Goal: Information Seeking & Learning: Learn about a topic

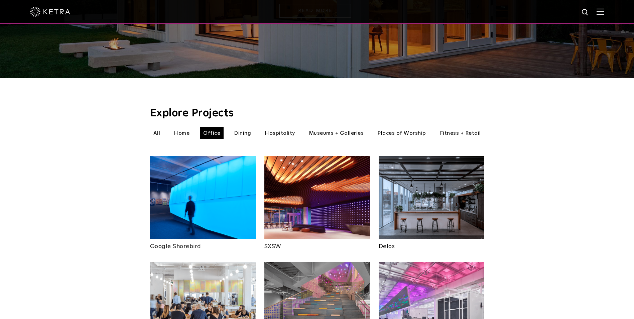
scroll to position [65, 0]
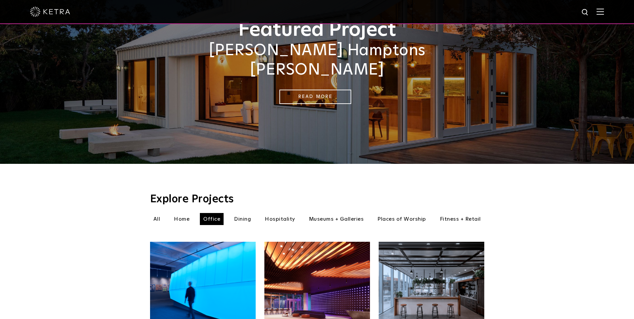
click at [240, 214] on li "Dining" at bounding box center [243, 219] width 24 height 12
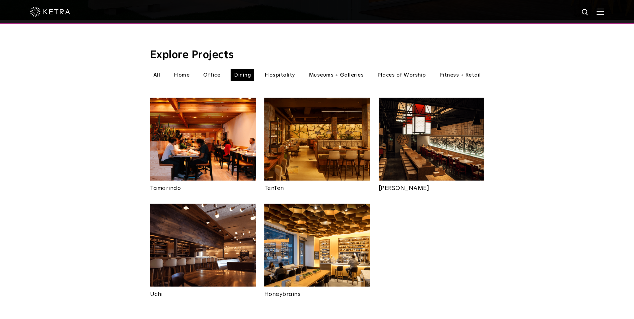
scroll to position [198, 0]
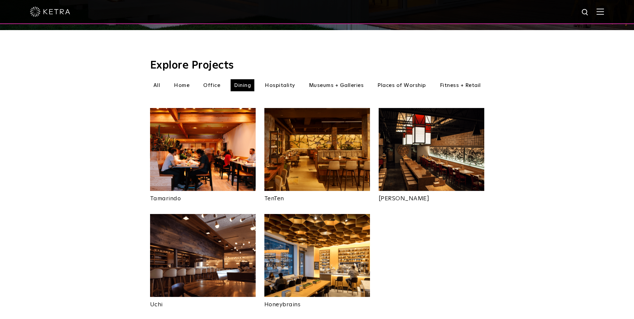
click at [325, 79] on li "Museums + Galleries" at bounding box center [337, 85] width 62 height 12
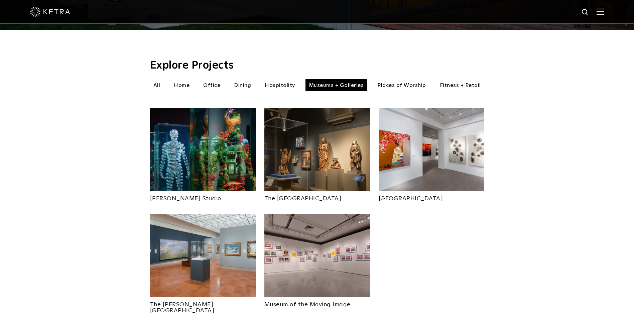
click at [398, 79] on li "Places of Worship" at bounding box center [402, 85] width 56 height 12
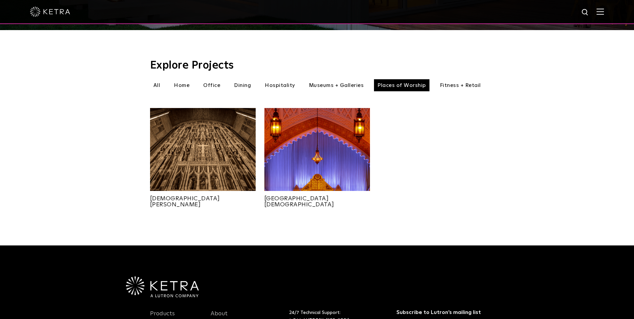
click at [461, 79] on li "Fitness + Retail" at bounding box center [461, 85] width 48 height 12
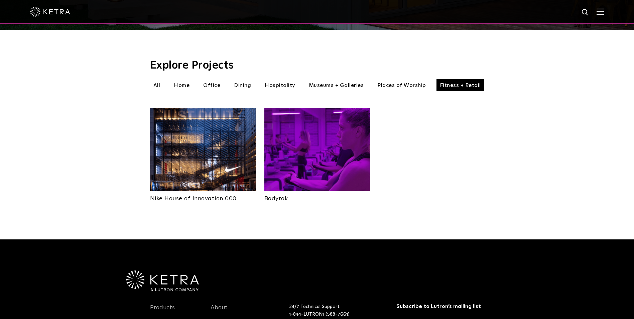
click at [159, 79] on li "All" at bounding box center [157, 85] width 14 height 12
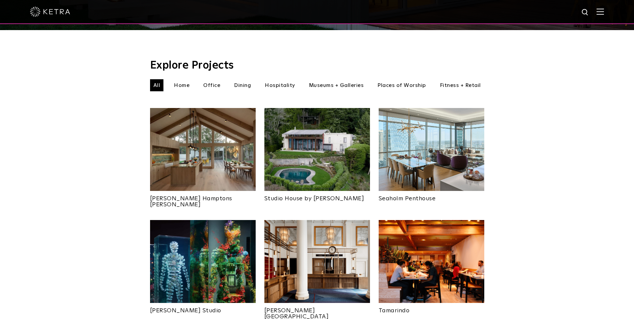
click at [420, 132] on img at bounding box center [432, 149] width 106 height 83
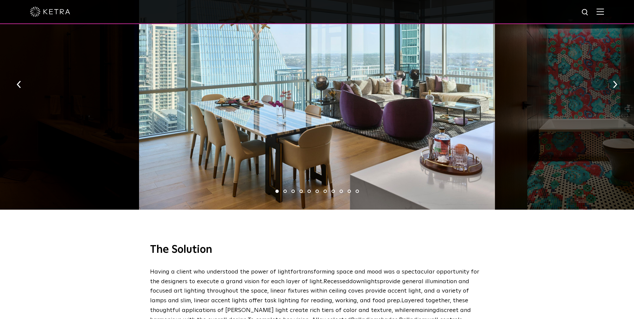
scroll to position [970, 0]
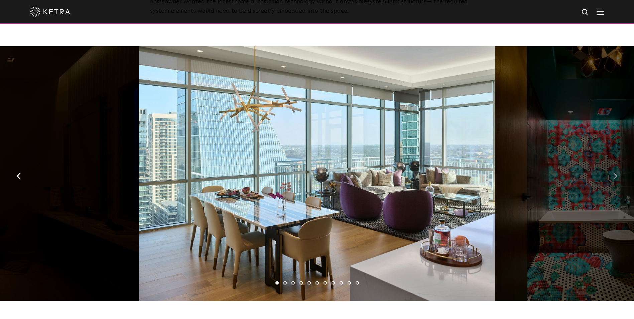
click at [615, 172] on img "button" at bounding box center [615, 175] width 4 height 7
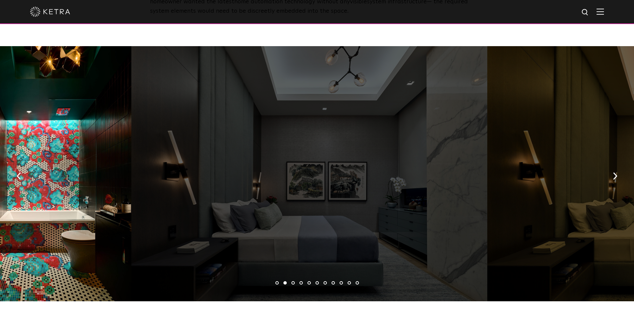
drag, startPoint x: 338, startPoint y: 162, endPoint x: 2, endPoint y: 167, distance: 335.5
click at [20, 170] on div "1 2 3 4 5 6 7 8 9 10 11" at bounding box center [317, 175] width 634 height 258
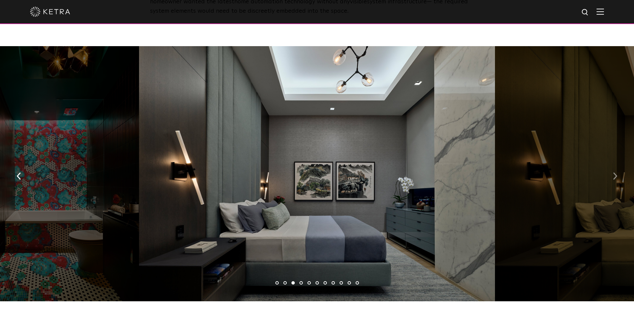
click at [617, 172] on img "button" at bounding box center [615, 175] width 4 height 7
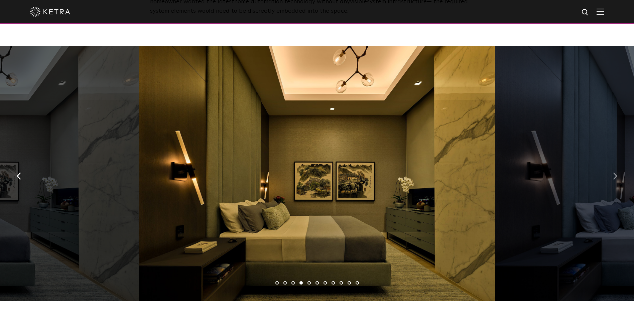
click at [617, 172] on img "button" at bounding box center [615, 175] width 4 height 7
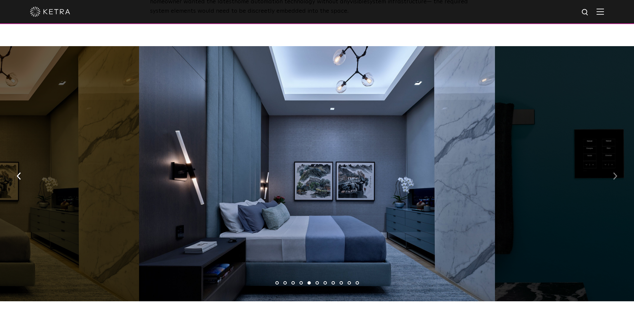
click at [617, 172] on img "button" at bounding box center [615, 175] width 4 height 7
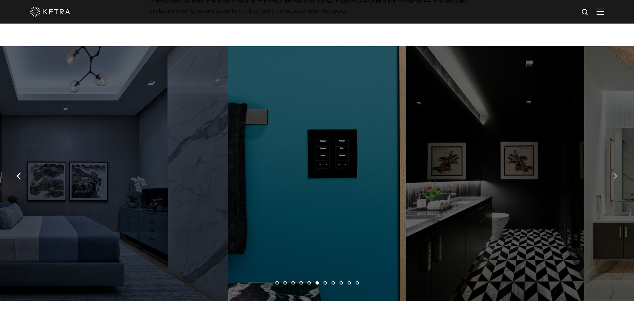
click at [617, 172] on img "button" at bounding box center [615, 175] width 4 height 7
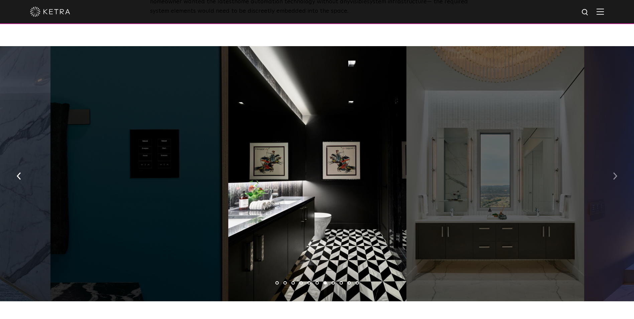
click at [617, 172] on img "button" at bounding box center [615, 175] width 4 height 7
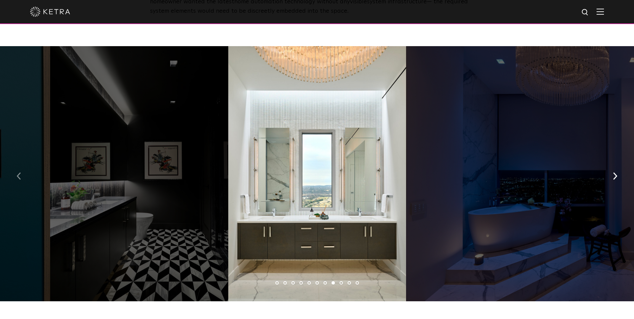
click at [26, 164] on button "button" at bounding box center [19, 175] width 14 height 23
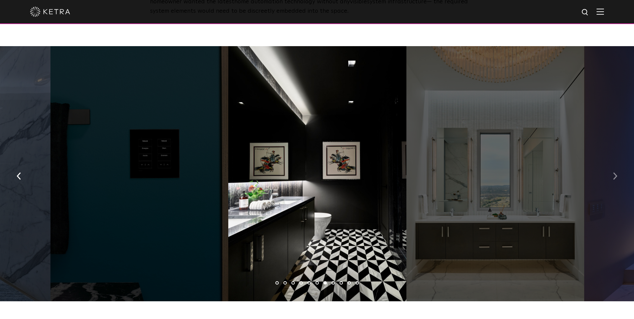
click at [610, 164] on button "button" at bounding box center [615, 175] width 14 height 23
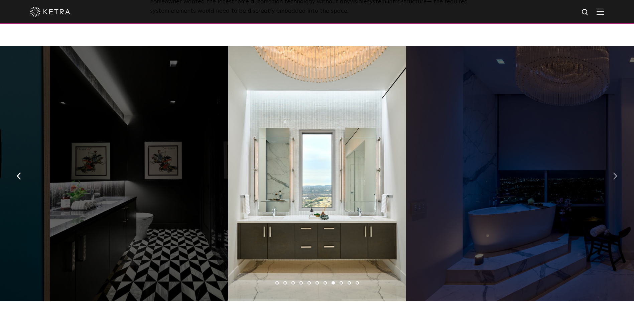
click at [610, 164] on button "button" at bounding box center [615, 175] width 14 height 23
click at [612, 164] on button "button" at bounding box center [615, 175] width 14 height 23
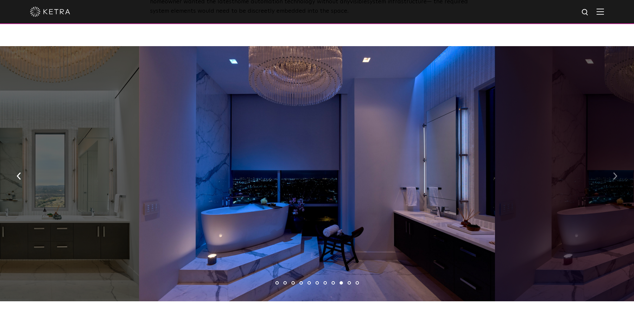
click at [621, 164] on button "button" at bounding box center [615, 175] width 14 height 23
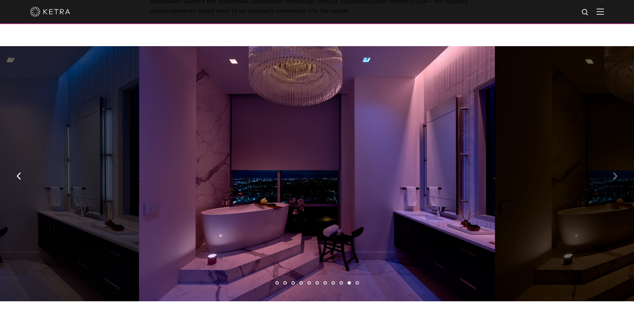
click at [620, 164] on button "button" at bounding box center [615, 175] width 14 height 23
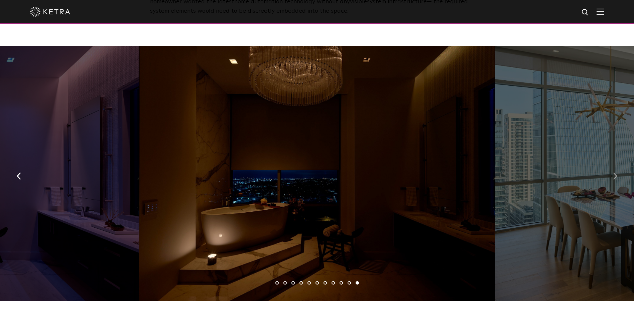
click at [620, 164] on button "button" at bounding box center [615, 175] width 14 height 23
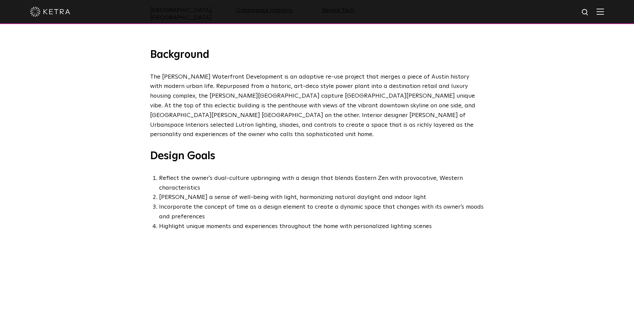
scroll to position [0, 0]
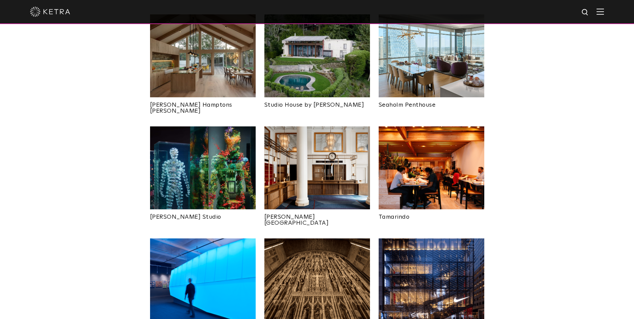
scroll to position [299, 0]
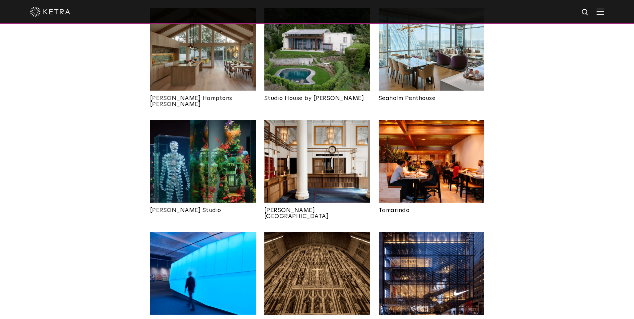
click at [308, 78] on img at bounding box center [318, 49] width 106 height 83
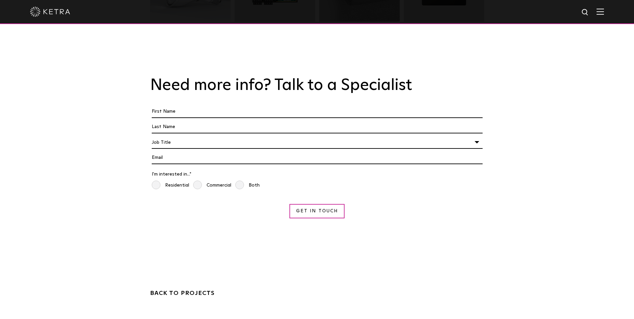
scroll to position [1204, 0]
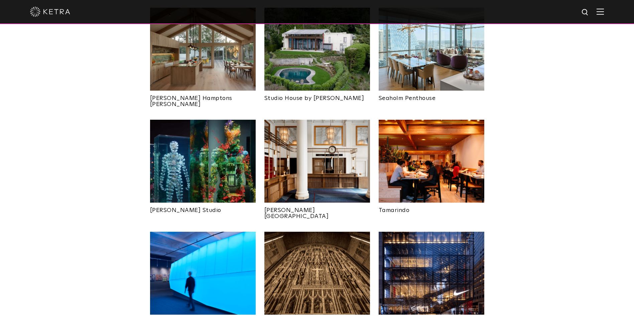
click at [208, 60] on img at bounding box center [203, 49] width 106 height 83
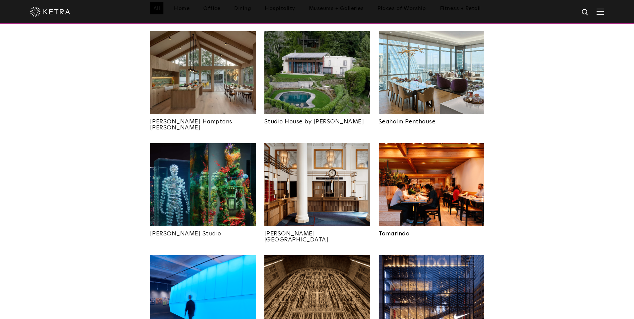
scroll to position [265, 0]
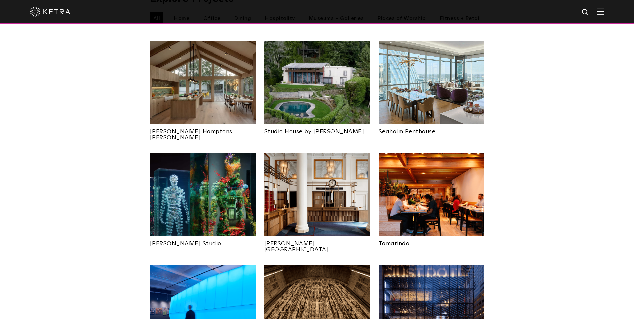
click at [215, 167] on img at bounding box center [203, 194] width 106 height 83
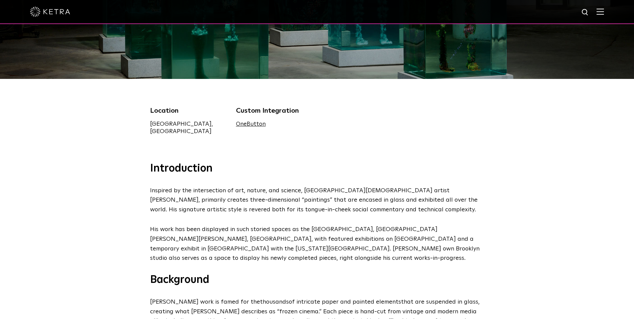
scroll to position [201, 0]
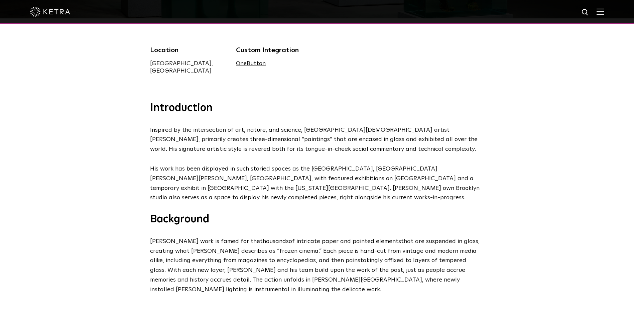
drag, startPoint x: 579, startPoint y: 62, endPoint x: 582, endPoint y: 67, distance: 6.3
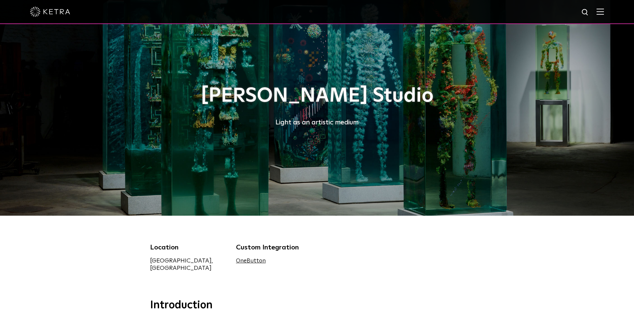
scroll to position [0, 0]
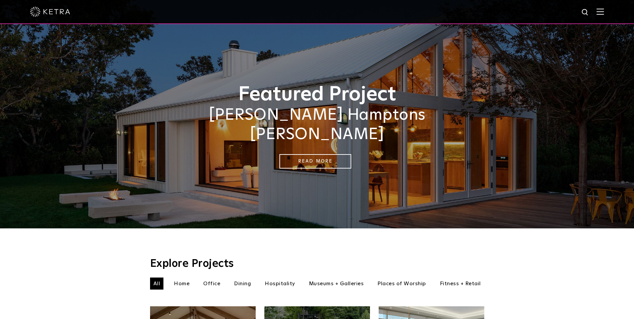
click at [604, 15] on img at bounding box center [600, 11] width 7 height 6
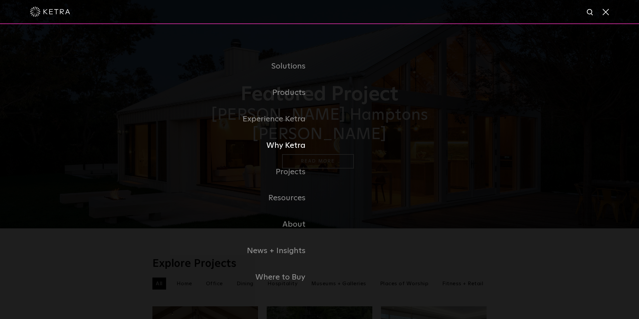
click at [277, 148] on link "Why Ketra" at bounding box center [235, 145] width 167 height 26
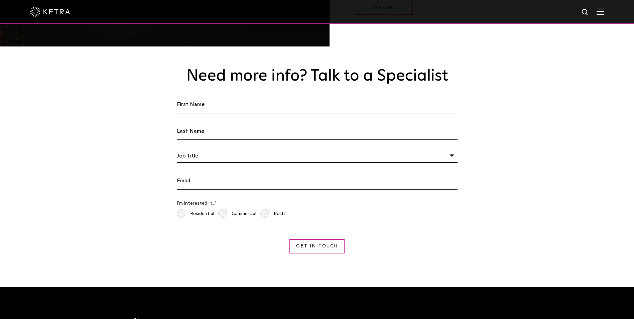
scroll to position [1104, 0]
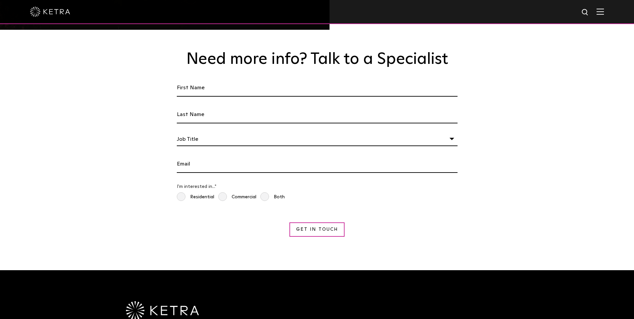
click at [345, 139] on form "First Name * Last name * I'm a * Job Title Architect Lighting Designer Interior…" at bounding box center [317, 158] width 284 height 158
click at [341, 133] on div "Job Title" at bounding box center [317, 139] width 281 height 13
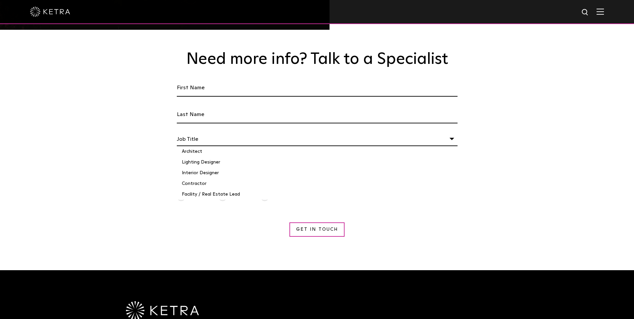
click at [341, 133] on div "Job Title" at bounding box center [317, 139] width 281 height 13
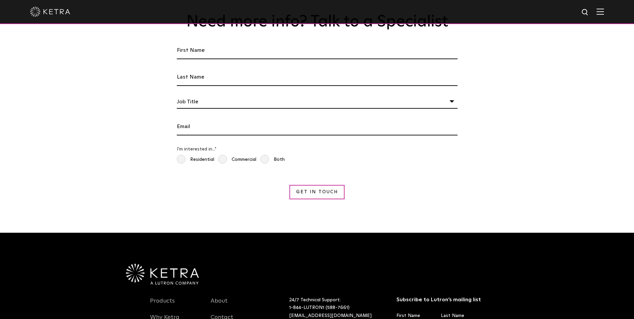
scroll to position [1261, 0]
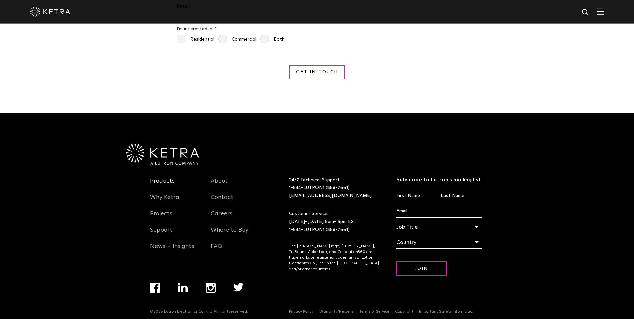
click at [170, 177] on link "Products" at bounding box center [162, 184] width 25 height 15
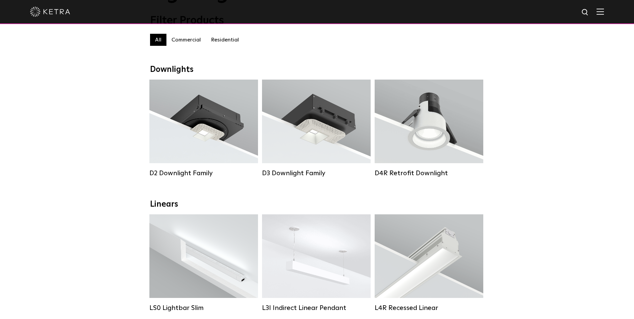
scroll to position [67, 0]
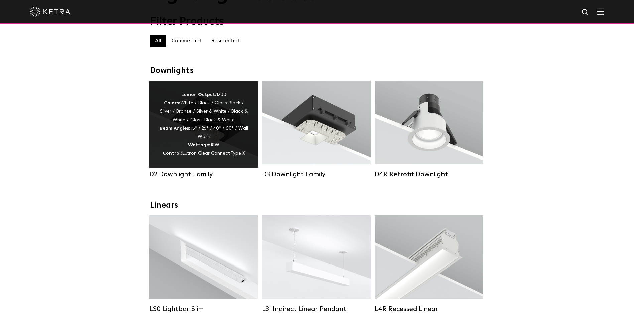
click at [206, 147] on strong "Wattage:" at bounding box center [199, 145] width 22 height 5
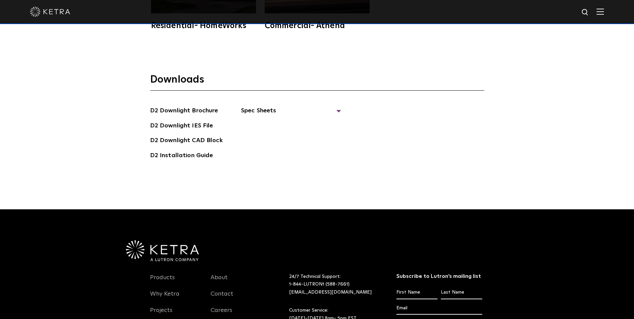
scroll to position [1973, 0]
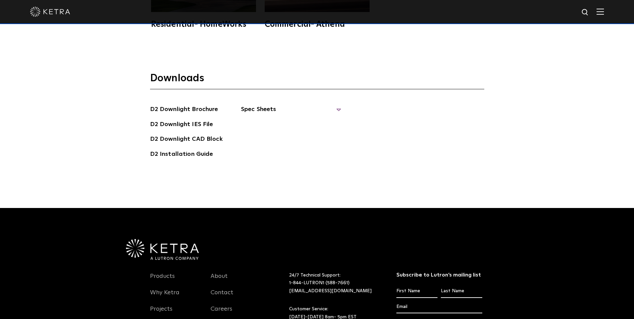
click at [282, 105] on span "Spec Sheets" at bounding box center [291, 112] width 100 height 15
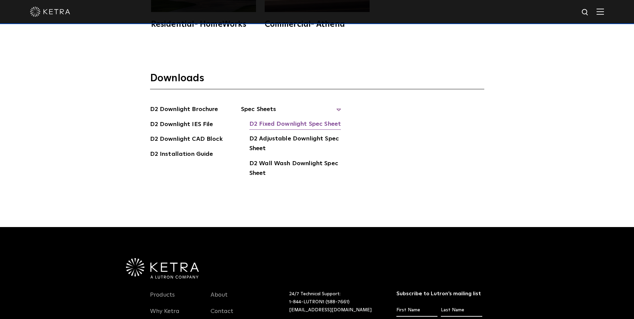
click at [262, 119] on link "D2 Fixed Downlight Spec Sheet" at bounding box center [295, 124] width 92 height 11
